Goal: Information Seeking & Learning: Check status

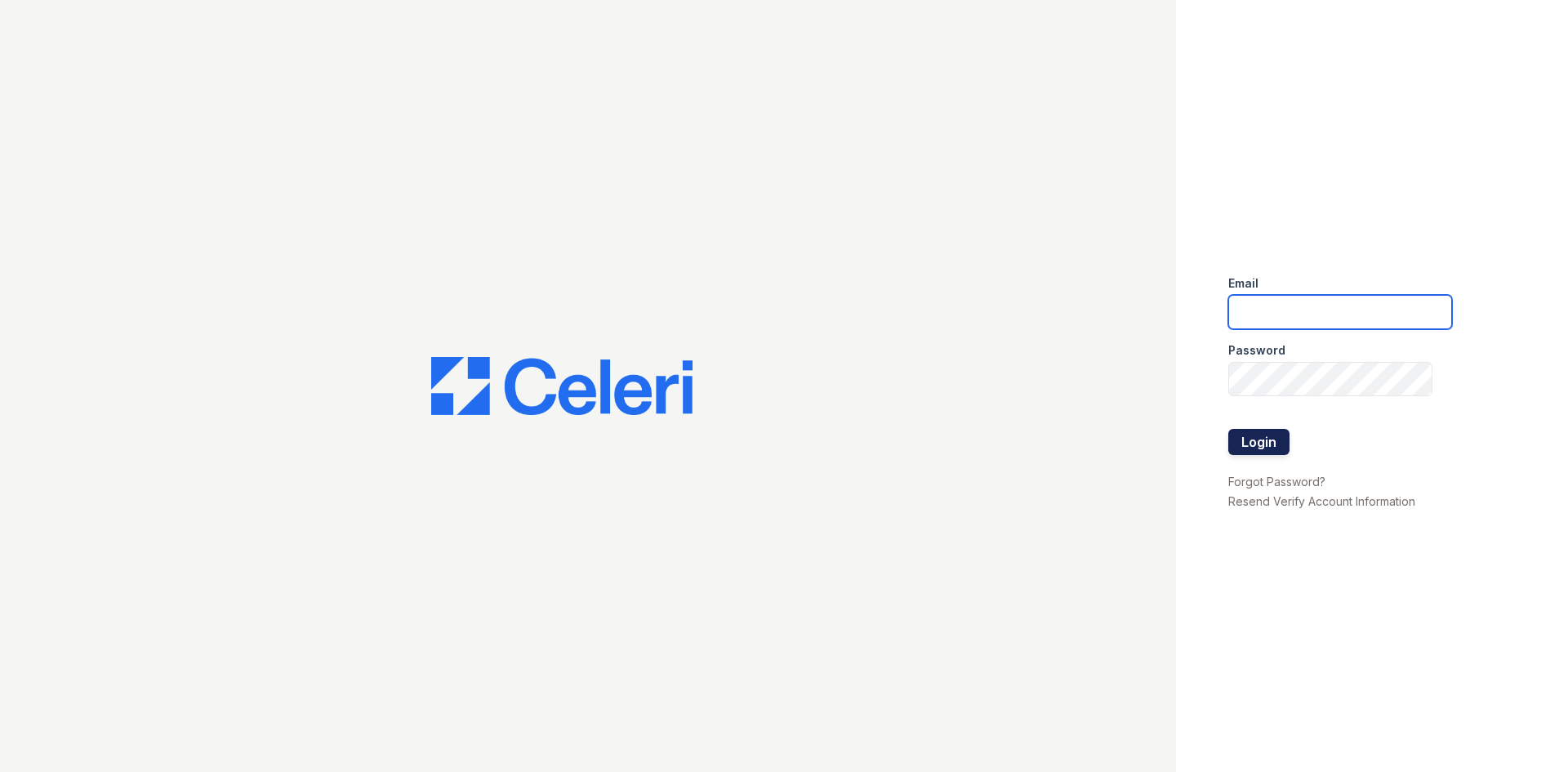
type input "ReNewEdwardsvilleCherryHills@trinity-pm.com"
click at [1250, 443] on button "Login" at bounding box center [1259, 441] width 62 height 26
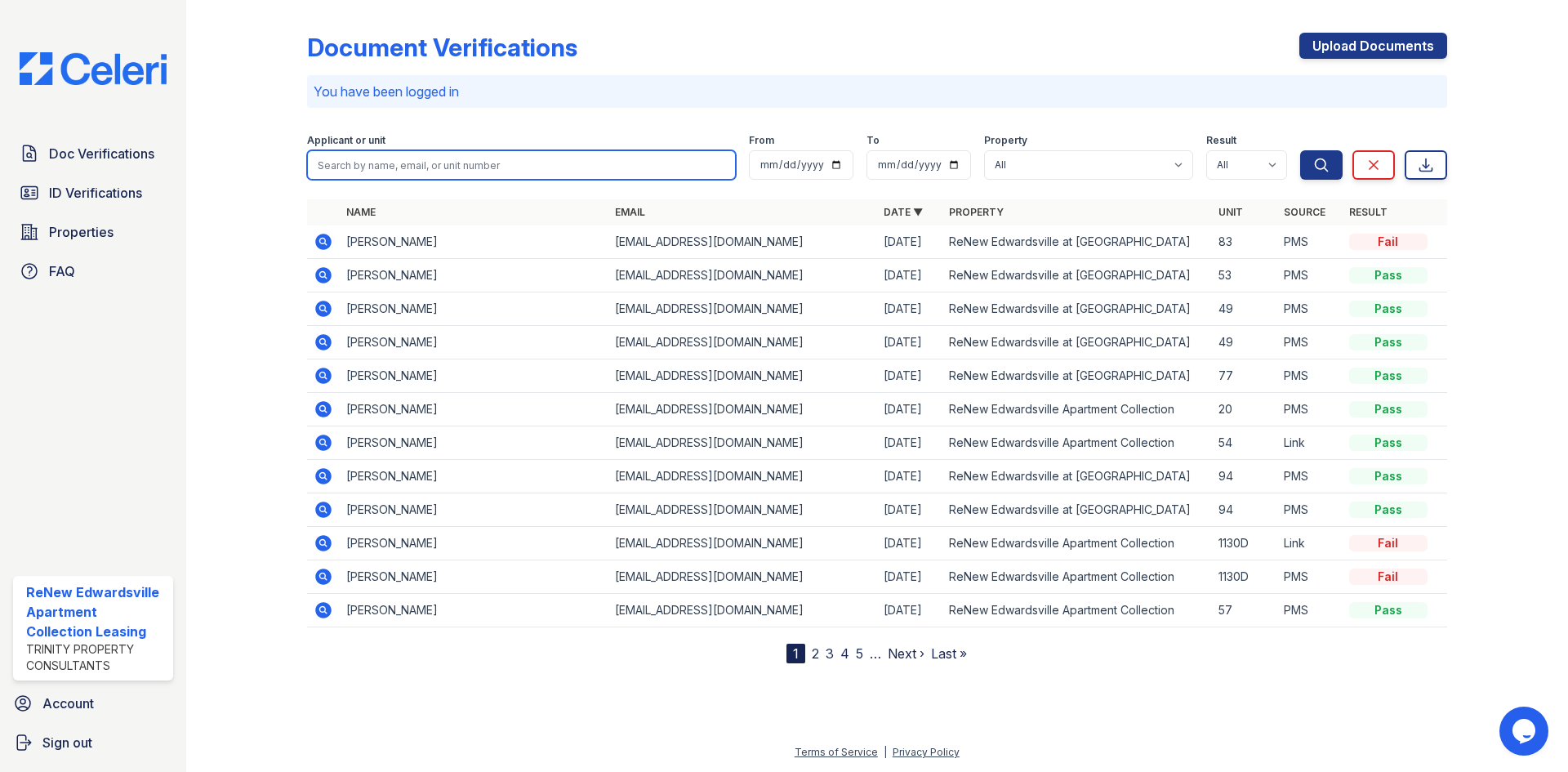
click at [449, 162] on input "search" at bounding box center [521, 165] width 429 height 29
type input "cara"
click at [1300, 151] on button "Search" at bounding box center [1321, 165] width 42 height 29
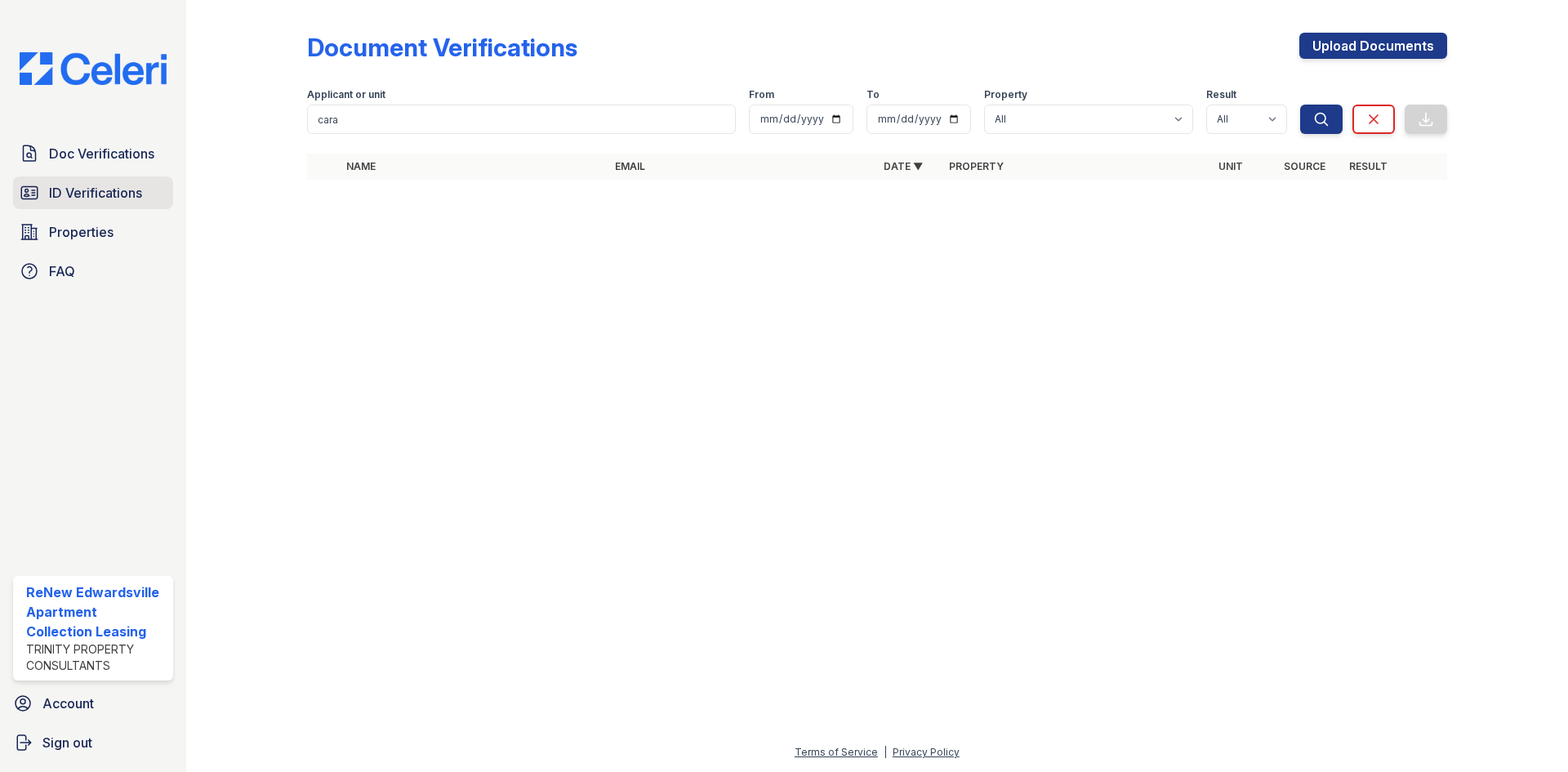
click at [66, 200] on span "ID Verifications" at bounding box center [96, 193] width 93 height 20
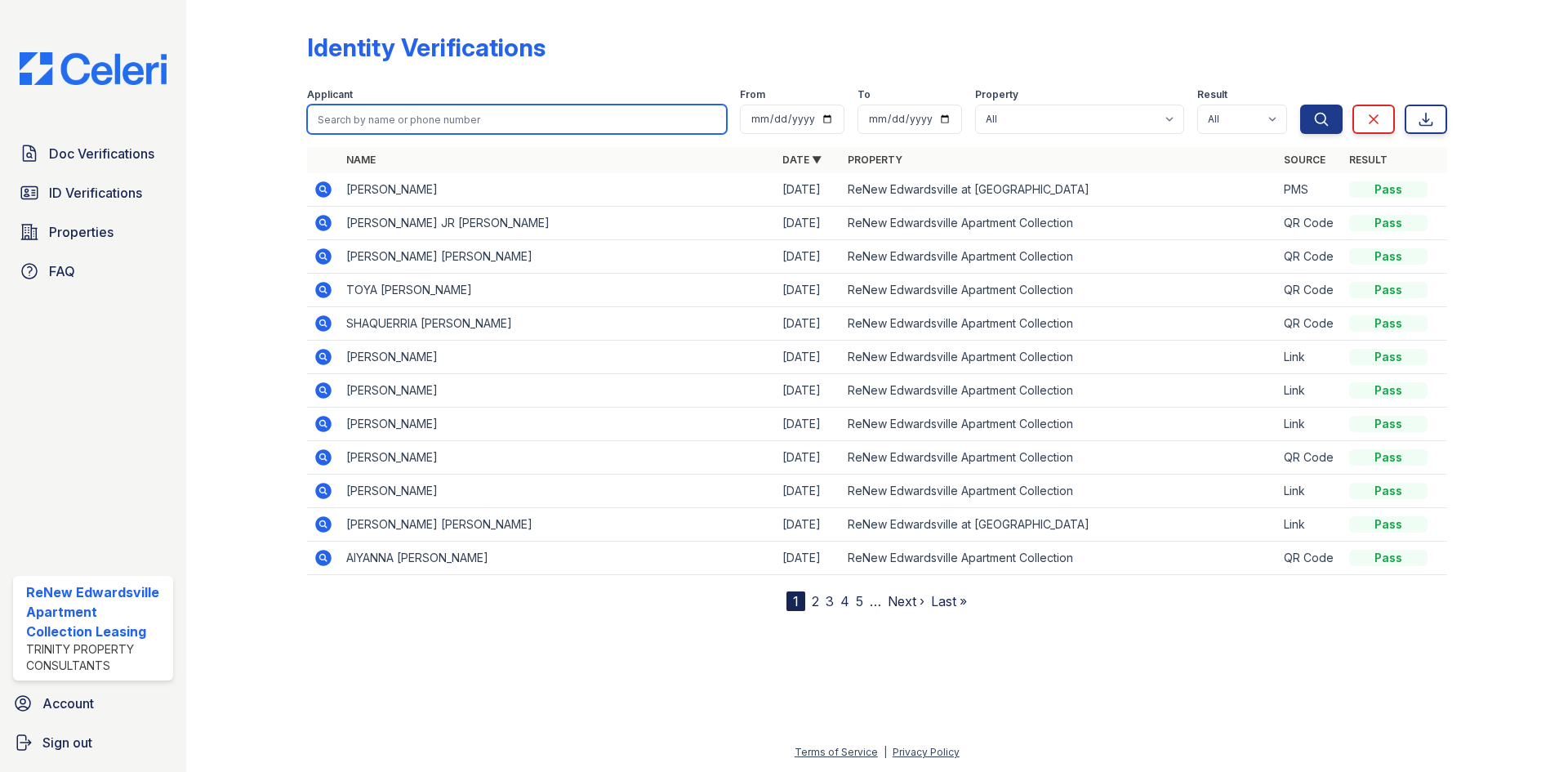
click at [405, 112] on input "search" at bounding box center [517, 119] width 419 height 29
type input "cara"
click at [1300, 105] on button "Search" at bounding box center [1321, 119] width 42 height 29
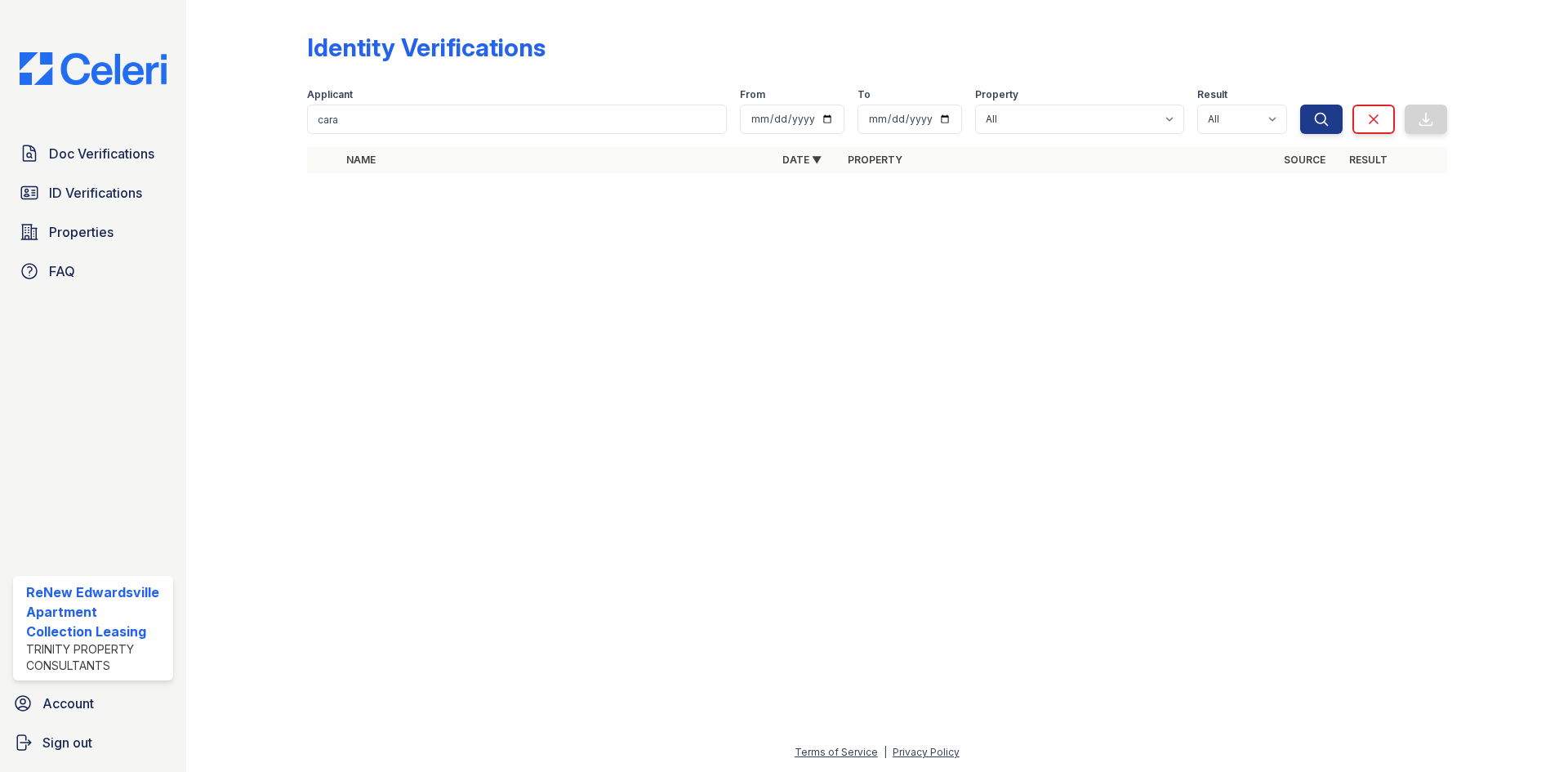
click at [166, 357] on div "Doc Verifications ID Verifications Properties FAQ ReNew Edwardsville Apartment …" at bounding box center [93, 386] width 186 height 772
click at [434, 123] on input "cara" at bounding box center [517, 119] width 419 height 29
